Goal: Task Accomplishment & Management: Manage account settings

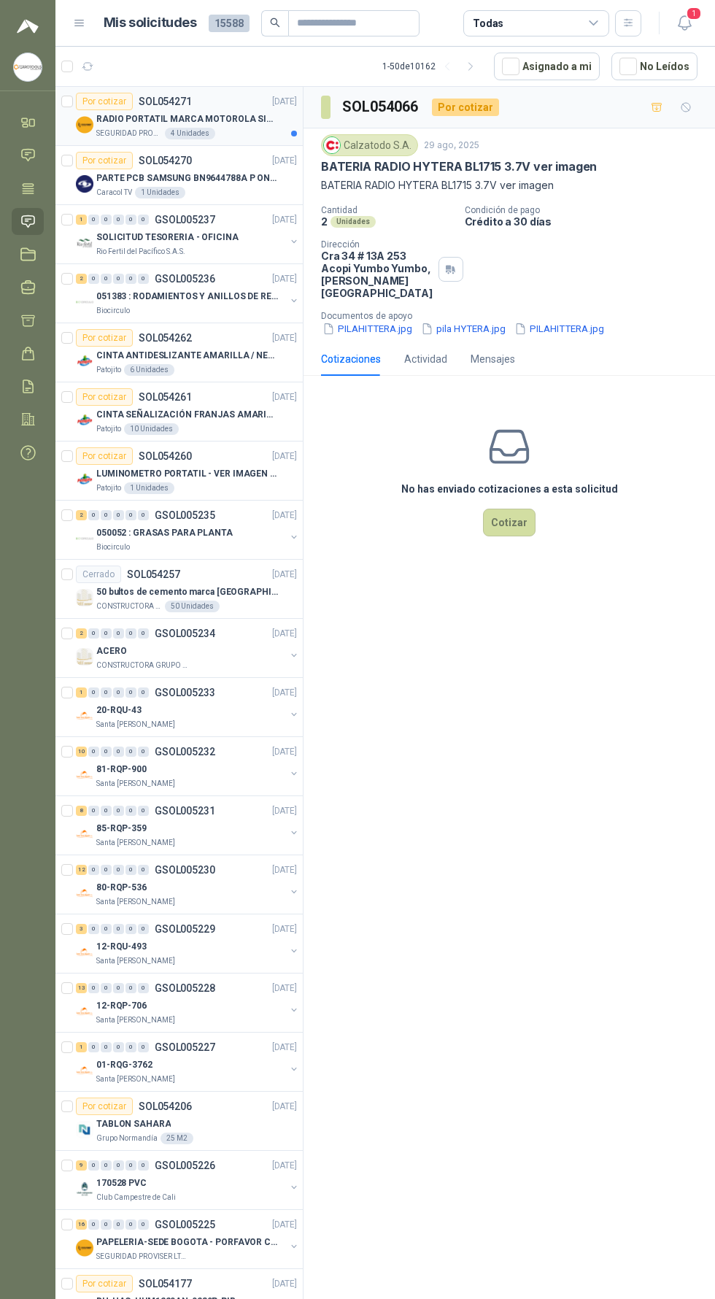
click at [197, 116] on p "RADIO PORTATIL MARCA MOTOROLA SIN PANTALLA CON GPS, INCLUYE: ANTENA, BATERIA, C…" at bounding box center [187, 119] width 182 height 14
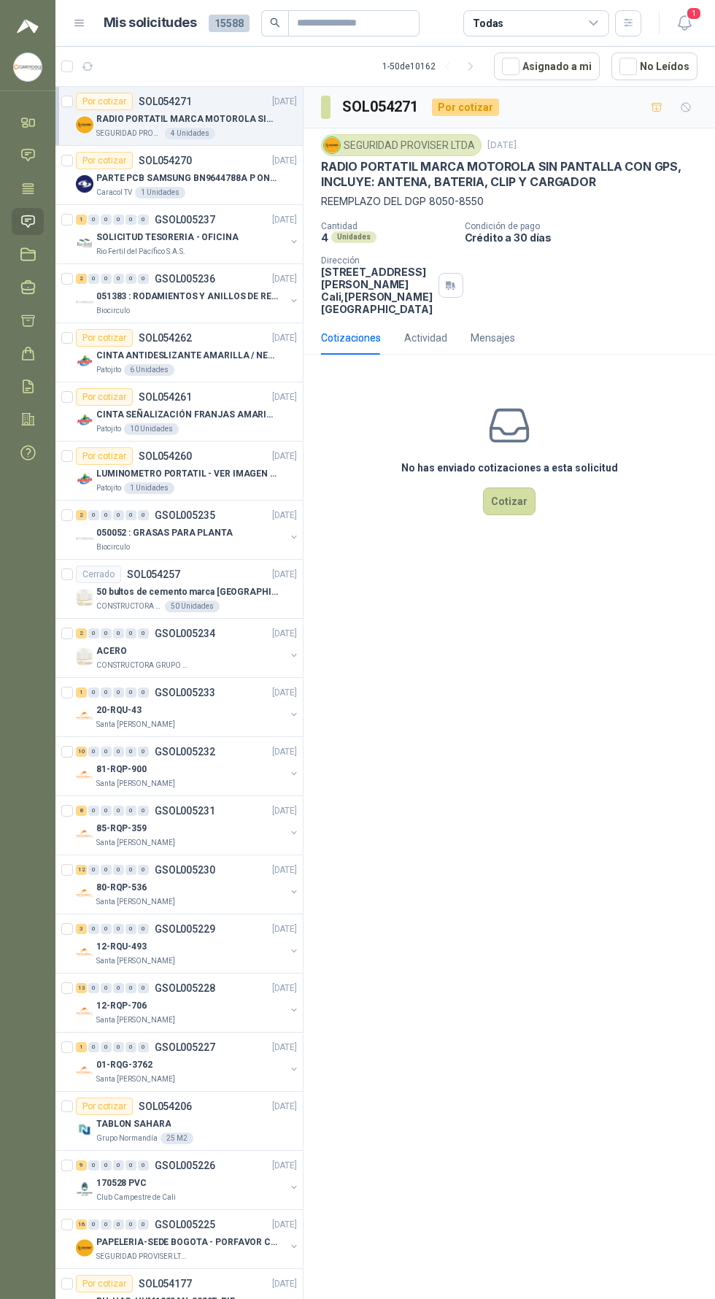
scroll to position [57, 0]
